Goal: Transaction & Acquisition: Purchase product/service

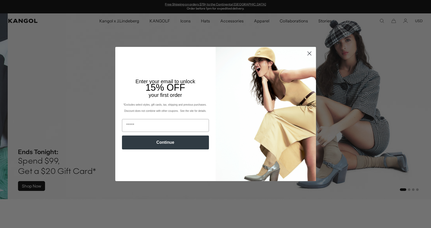
click at [308, 54] on icon "Close dialog" at bounding box center [310, 54] width 4 height 4
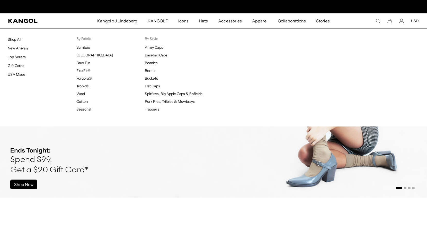
scroll to position [0, 106]
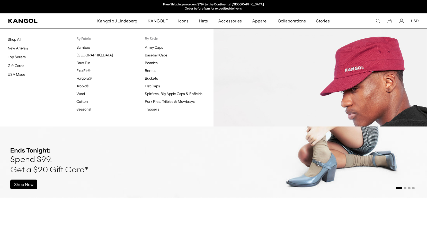
click at [156, 48] on link "Army Caps" at bounding box center [154, 47] width 18 height 5
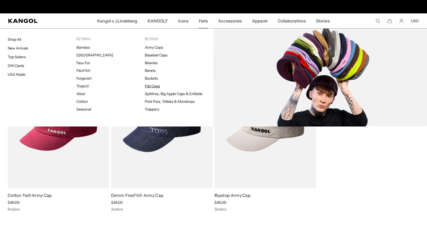
scroll to position [0, 106]
click at [152, 87] on link "Flat Caps" at bounding box center [152, 86] width 15 height 5
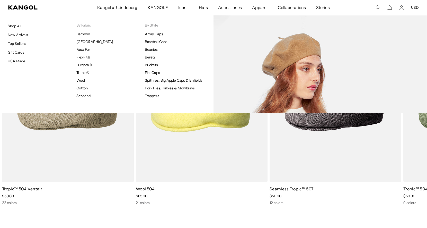
scroll to position [0, 106]
click at [151, 56] on link "Berets" at bounding box center [150, 57] width 11 height 5
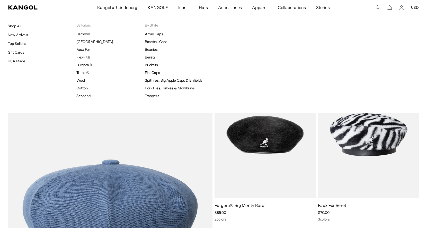
scroll to position [0, 106]
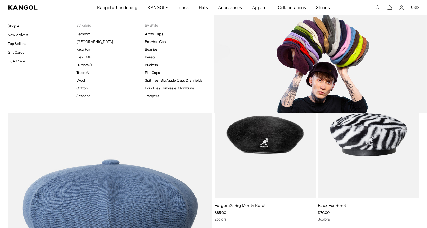
click at [153, 74] on link "Flat Caps" at bounding box center [152, 72] width 15 height 5
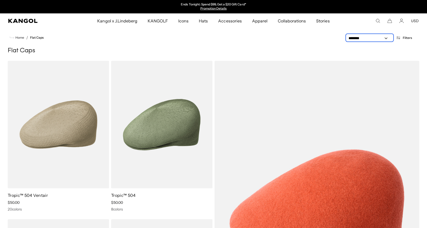
click at [380, 38] on select "**********" at bounding box center [370, 38] width 46 height 5
select select "*****"
click at [347, 36] on select "**********" at bounding box center [370, 38] width 46 height 5
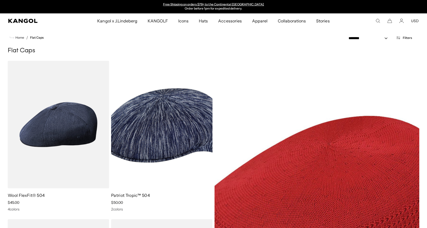
click at [310, 38] on ul "Home / Flat Caps" at bounding box center [214, 38] width 412 height 6
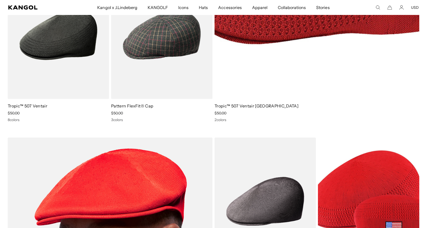
scroll to position [172, 0]
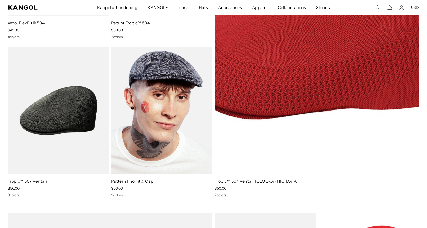
click at [148, 139] on img at bounding box center [161, 110] width 101 height 127
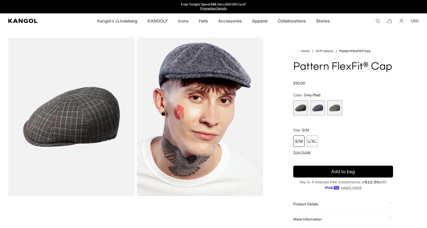
click at [333, 109] on span "3 of 3" at bounding box center [334, 107] width 15 height 15
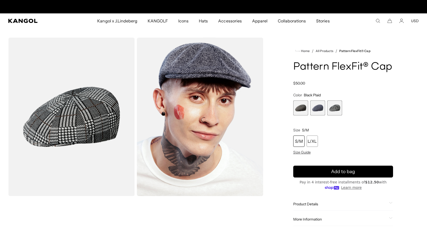
scroll to position [0, 106]
click at [317, 111] on span "2 of 3" at bounding box center [318, 107] width 15 height 15
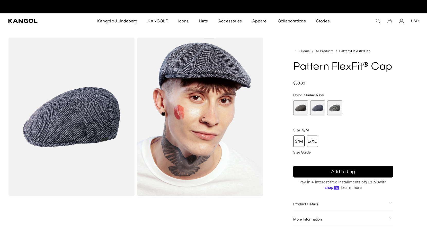
click at [296, 142] on div "S/M" at bounding box center [299, 140] width 11 height 11
click at [295, 139] on div "S/M" at bounding box center [299, 140] width 11 height 11
click at [339, 111] on span "3 of 3" at bounding box center [334, 107] width 15 height 15
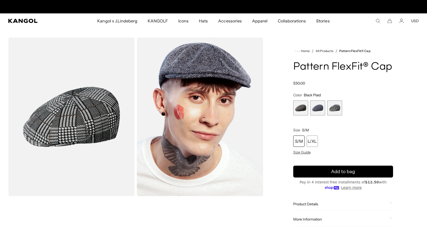
scroll to position [0, 106]
click at [303, 142] on div "S/M" at bounding box center [299, 140] width 11 height 11
click at [319, 103] on span "2 of 3" at bounding box center [318, 107] width 15 height 15
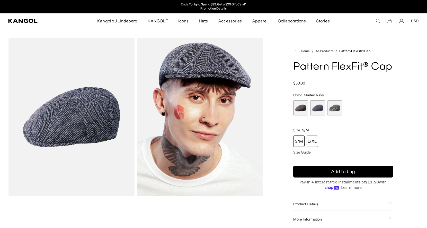
click at [300, 106] on span "1 of 3" at bounding box center [301, 107] width 15 height 15
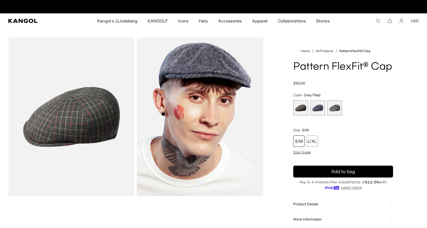
scroll to position [0, 106]
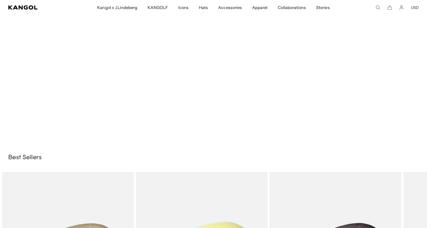
select select "*****"
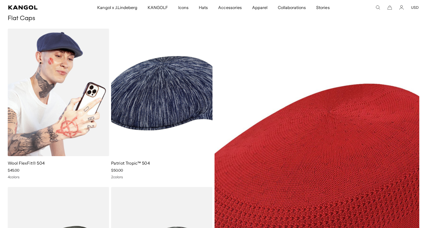
scroll to position [31, 0]
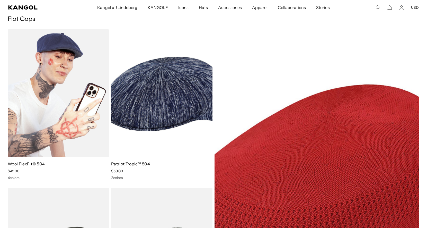
click at [88, 110] on img at bounding box center [58, 92] width 101 height 127
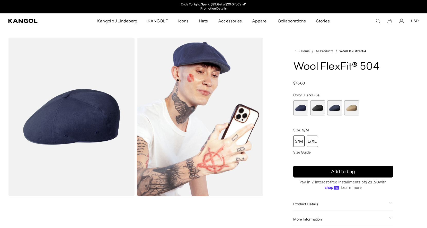
click at [313, 106] on span "2 of 4" at bounding box center [318, 107] width 15 height 15
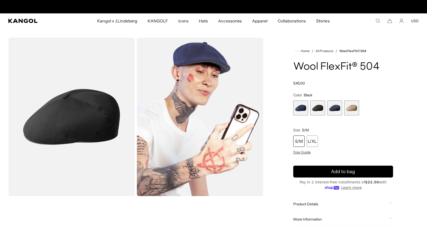
scroll to position [0, 106]
click at [300, 140] on div "S/M" at bounding box center [299, 140] width 11 height 11
click at [332, 102] on span "3 of 4" at bounding box center [334, 107] width 15 height 15
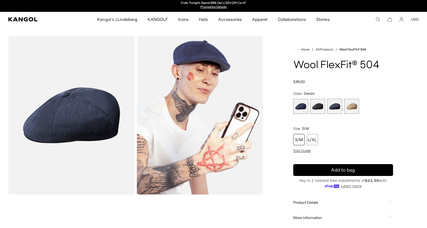
click at [350, 107] on span "4 of 4" at bounding box center [351, 106] width 15 height 15
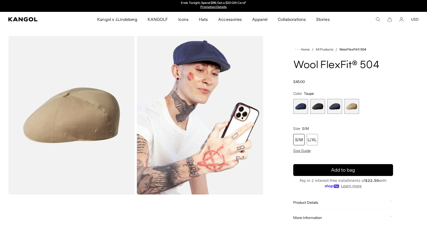
click at [316, 108] on span "2 of 4" at bounding box center [318, 106] width 15 height 15
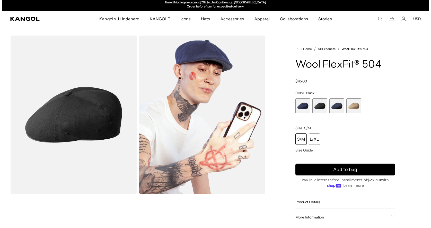
scroll to position [3, 0]
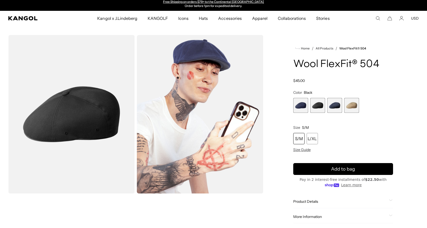
click at [220, 99] on img "Gallery Viewer" at bounding box center [200, 114] width 127 height 158
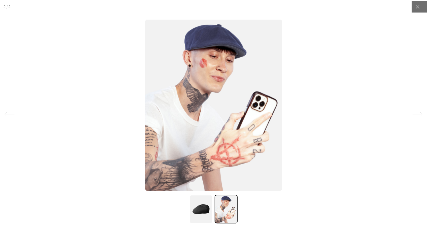
scroll to position [0, 0]
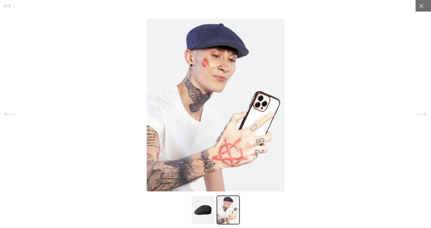
click at [416, 9] on div at bounding box center [422, 6] width 12 height 12
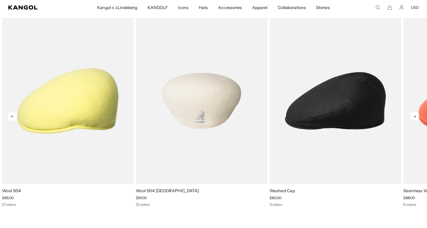
scroll to position [0, 106]
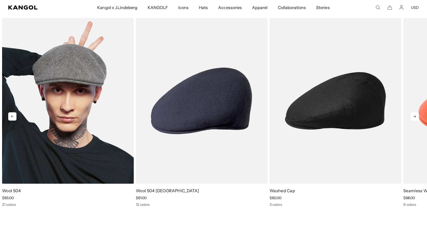
click at [76, 104] on img "1 of 5" at bounding box center [68, 101] width 132 height 166
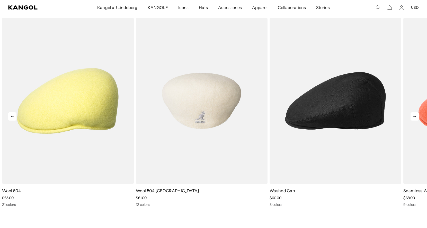
scroll to position [0, 0]
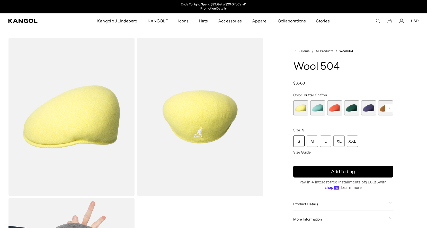
click at [390, 110] on rect at bounding box center [389, 108] width 8 height 8
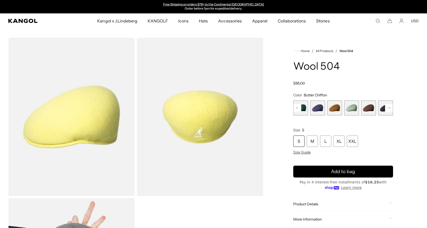
click at [390, 110] on rect at bounding box center [389, 108] width 8 height 8
click at [348, 110] on span "8 of 21" at bounding box center [351, 107] width 15 height 15
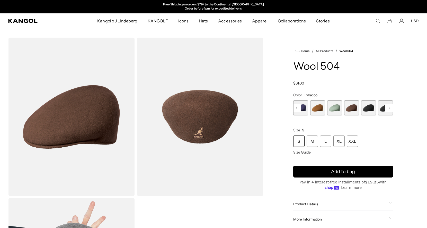
click at [366, 106] on span "9 of 21" at bounding box center [368, 107] width 15 height 15
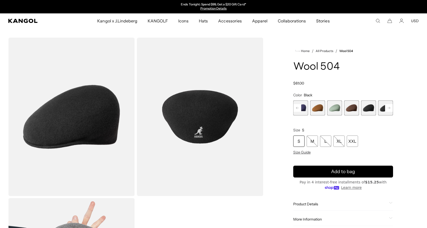
click at [389, 107] on rect at bounding box center [389, 108] width 8 height 8
click at [368, 108] on span "10 of 21" at bounding box center [368, 107] width 15 height 15
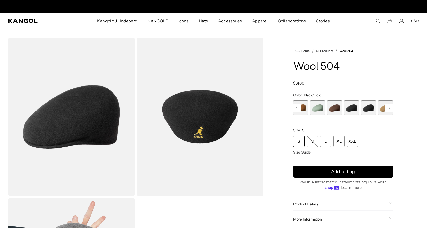
scroll to position [0, 106]
click at [389, 108] on rect at bounding box center [389, 108] width 8 height 8
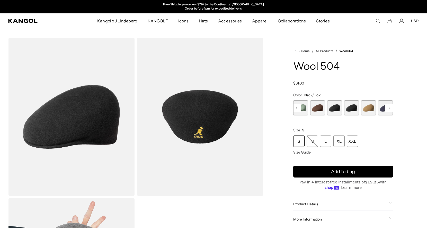
click at [389, 108] on rect at bounding box center [389, 108] width 8 height 8
click at [388, 108] on rect at bounding box center [389, 108] width 8 height 8
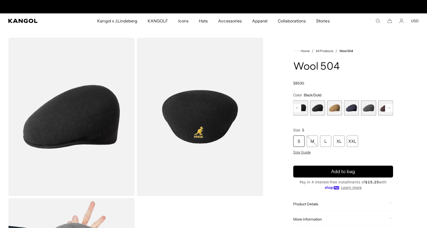
click at [372, 107] on span "13 of 21" at bounding box center [368, 107] width 15 height 15
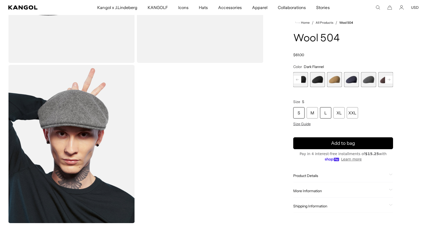
scroll to position [133, 0]
click at [300, 113] on div "S" at bounding box center [299, 112] width 11 height 11
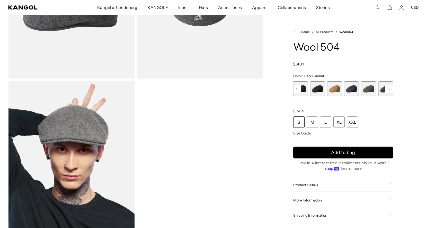
scroll to position [117, 0]
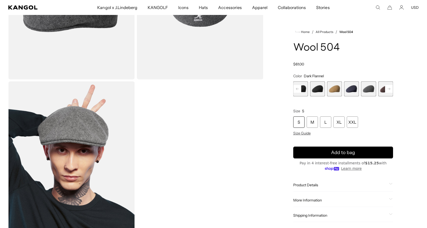
click at [389, 89] on rect at bounding box center [389, 89] width 8 height 8
click at [334, 90] on span "13 of 21" at bounding box center [334, 88] width 15 height 15
click at [352, 90] on span "14 of 21" at bounding box center [351, 88] width 15 height 15
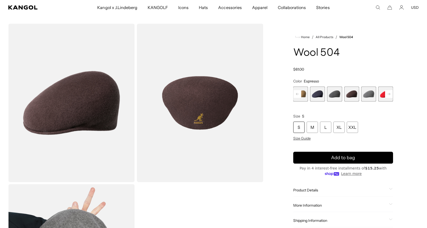
scroll to position [15, 0]
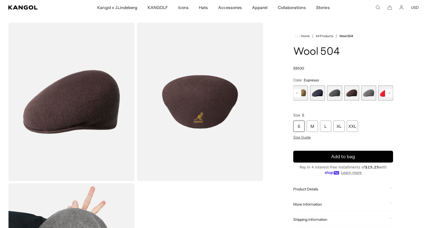
click at [367, 92] on span "15 of 21" at bounding box center [368, 92] width 15 height 15
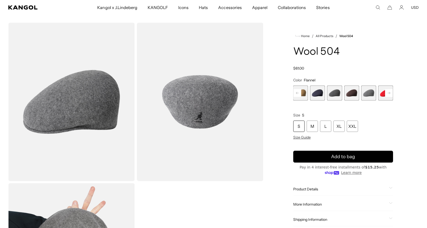
click at [387, 91] on rect at bounding box center [389, 93] width 8 height 8
click at [388, 91] on rect at bounding box center [389, 93] width 8 height 8
click at [388, 92] on rect at bounding box center [389, 93] width 8 height 8
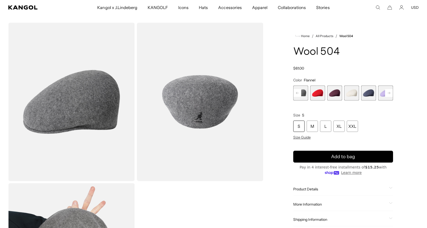
click at [388, 92] on rect at bounding box center [389, 93] width 8 height 8
click at [388, 92] on span "21 of 21" at bounding box center [385, 92] width 15 height 15
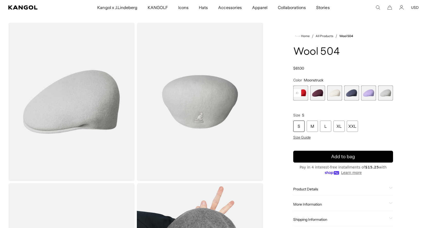
click at [351, 95] on span "19 of 21" at bounding box center [351, 92] width 15 height 15
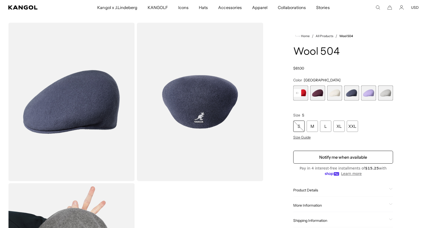
scroll to position [0, 106]
click at [322, 94] on span "17 of 21" at bounding box center [318, 92] width 15 height 15
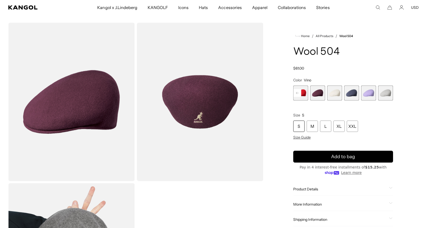
click at [301, 93] on rect at bounding box center [298, 93] width 8 height 8
click at [298, 92] on rect at bounding box center [298, 93] width 8 height 8
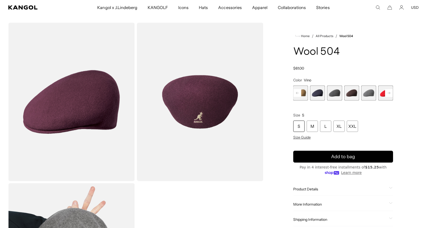
click at [298, 92] on rect at bounding box center [298, 93] width 8 height 8
click at [348, 95] on span "13 of 21" at bounding box center [351, 92] width 15 height 15
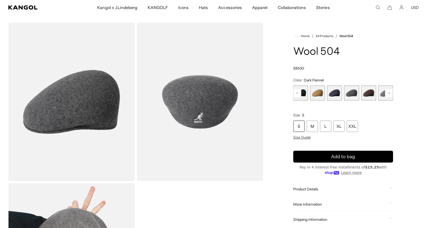
click at [300, 94] on rect at bounding box center [298, 93] width 8 height 8
click at [299, 94] on rect at bounding box center [298, 93] width 8 height 8
click at [316, 94] on span "9 of 21" at bounding box center [318, 92] width 15 height 15
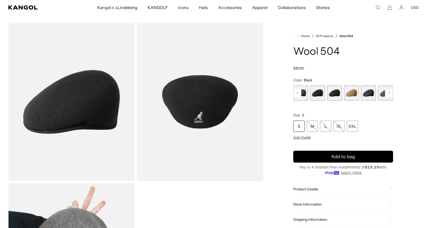
click at [299, 93] on rect at bounding box center [298, 93] width 8 height 8
click at [363, 51] on h1 "Wool 504" at bounding box center [344, 51] width 100 height 11
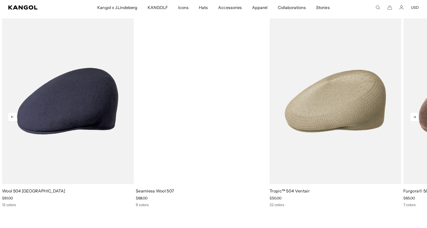
scroll to position [0, 0]
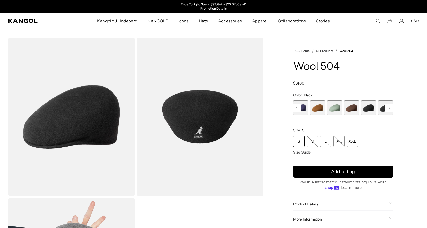
click at [268, 163] on div "Home / All Products / Wool 504 Wool 504 Regular price $61.00 Regular price Sale…" at bounding box center [344, 197] width 152 height 318
click at [296, 109] on rect at bounding box center [298, 108] width 8 height 8
click at [295, 108] on rect at bounding box center [298, 108] width 8 height 8
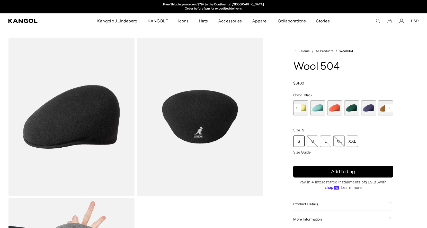
click at [295, 108] on div "Previous Next Butter Chiffon Variant sold out or unavailable Aquatic Variant so…" at bounding box center [344, 107] width 100 height 15
click at [324, 109] on span "2 of 21" at bounding box center [318, 107] width 15 height 15
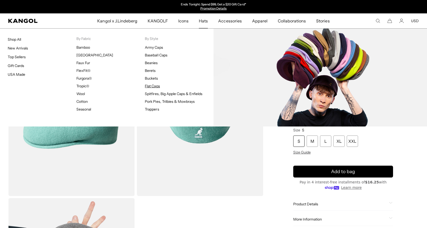
drag, startPoint x: 152, startPoint y: 85, endPoint x: 155, endPoint y: 84, distance: 3.0
click at [152, 85] on link "Flat Caps" at bounding box center [152, 86] width 15 height 5
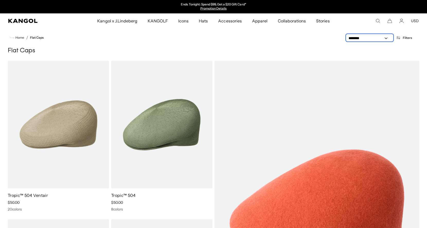
click at [364, 36] on select "**********" at bounding box center [370, 38] width 46 height 5
select select "*****"
click at [347, 36] on select "**********" at bounding box center [370, 38] width 46 height 5
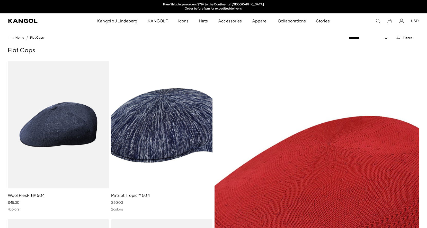
click at [208, 45] on nav "Home / Flat Caps" at bounding box center [213, 37] width 427 height 19
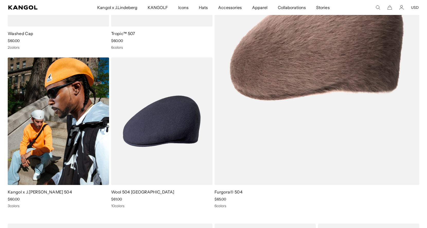
click at [62, 131] on img at bounding box center [58, 120] width 101 height 127
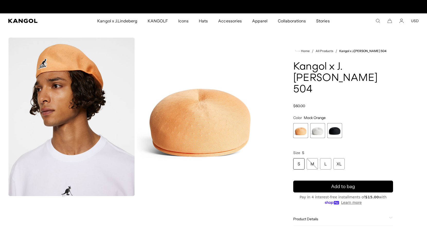
click at [332, 123] on span "3 of 3" at bounding box center [334, 130] width 15 height 15
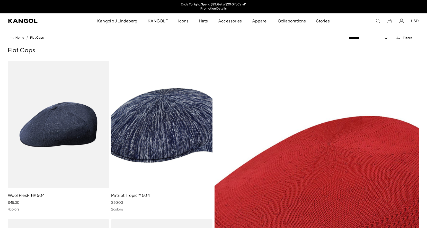
select select "*****"
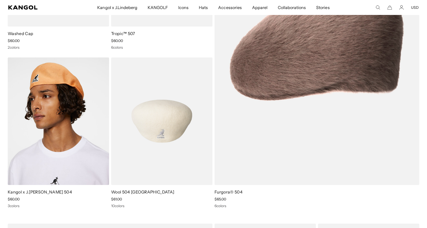
click at [184, 105] on img at bounding box center [161, 120] width 101 height 127
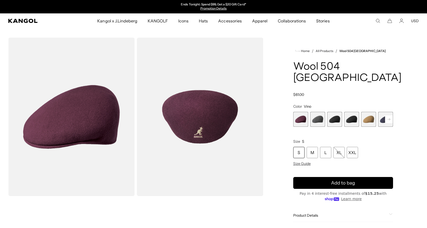
click at [299, 147] on div "S" at bounding box center [299, 152] width 11 height 11
click at [320, 112] on span "2 of 12" at bounding box center [318, 119] width 15 height 15
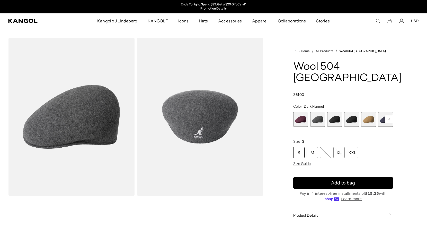
click at [389, 115] on rect at bounding box center [389, 119] width 8 height 8
click at [369, 112] on span "7 of 12" at bounding box center [368, 119] width 15 height 15
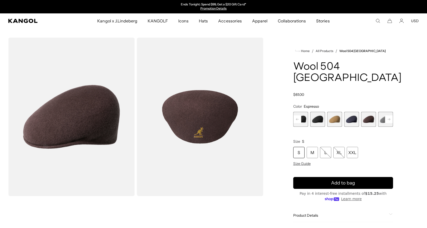
click at [387, 115] on rect at bounding box center [389, 119] width 8 height 8
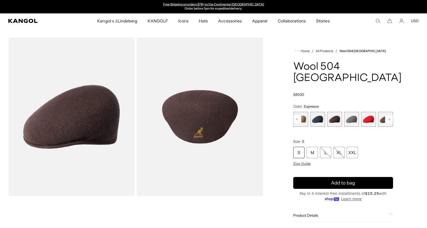
click at [387, 115] on rect at bounding box center [389, 119] width 8 height 8
click at [387, 112] on span "12 of 12" at bounding box center [385, 119] width 15 height 15
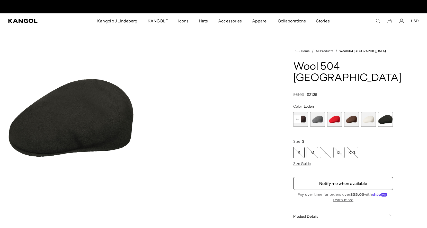
scroll to position [0, 106]
click at [299, 115] on rect at bounding box center [298, 119] width 8 height 8
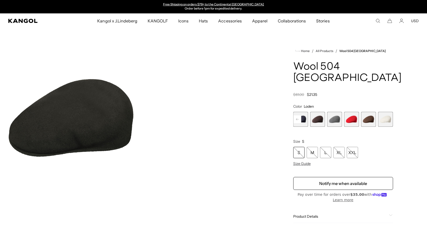
click at [299, 115] on rect at bounding box center [298, 119] width 8 height 8
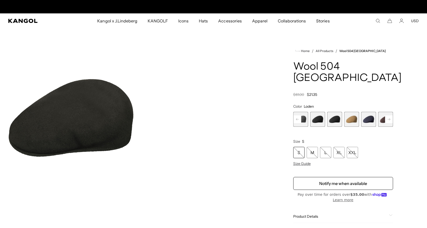
scroll to position [0, 0]
click at [299, 115] on rect at bounding box center [298, 119] width 8 height 8
click at [299, 112] on span "1 of 12" at bounding box center [301, 119] width 15 height 15
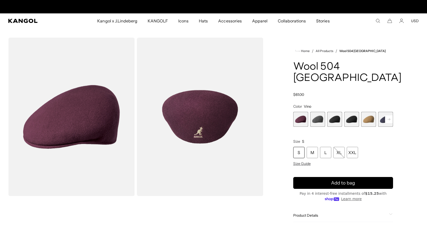
scroll to position [0, 106]
click at [320, 112] on span "2 of 12" at bounding box center [318, 119] width 15 height 15
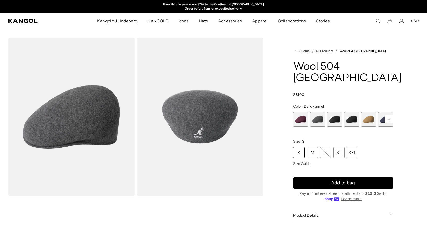
click at [336, 112] on span "3 of 12" at bounding box center [334, 119] width 15 height 15
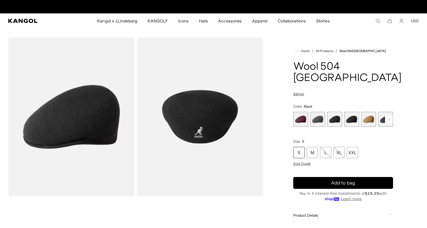
click at [300, 147] on div "S" at bounding box center [299, 152] width 11 height 11
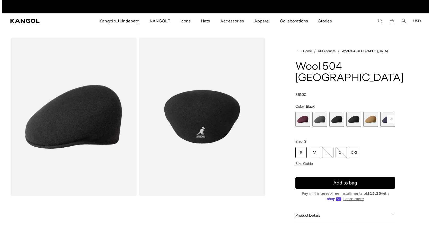
scroll to position [0, 106]
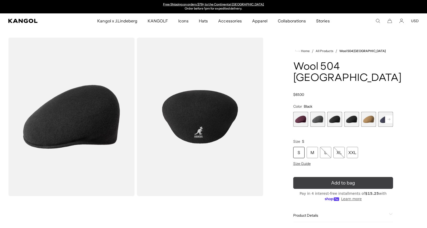
click at [353, 179] on span "Add to bag" at bounding box center [343, 182] width 24 height 7
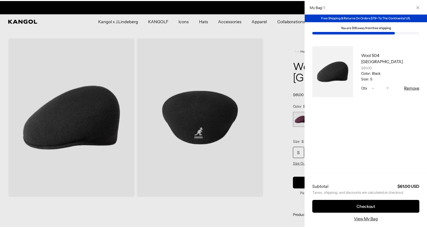
scroll to position [0, 0]
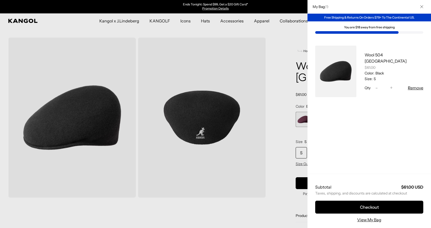
click at [291, 21] on div at bounding box center [215, 114] width 431 height 228
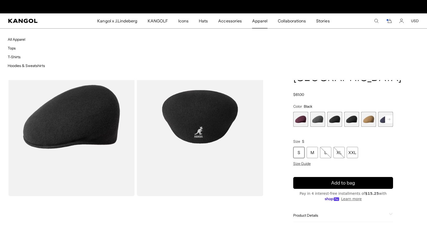
scroll to position [0, 106]
drag, startPoint x: 14, startPoint y: 40, endPoint x: 25, endPoint y: 40, distance: 10.8
click at [14, 40] on link "All Apparel" at bounding box center [17, 39] width 18 height 5
